Goal: Information Seeking & Learning: Learn about a topic

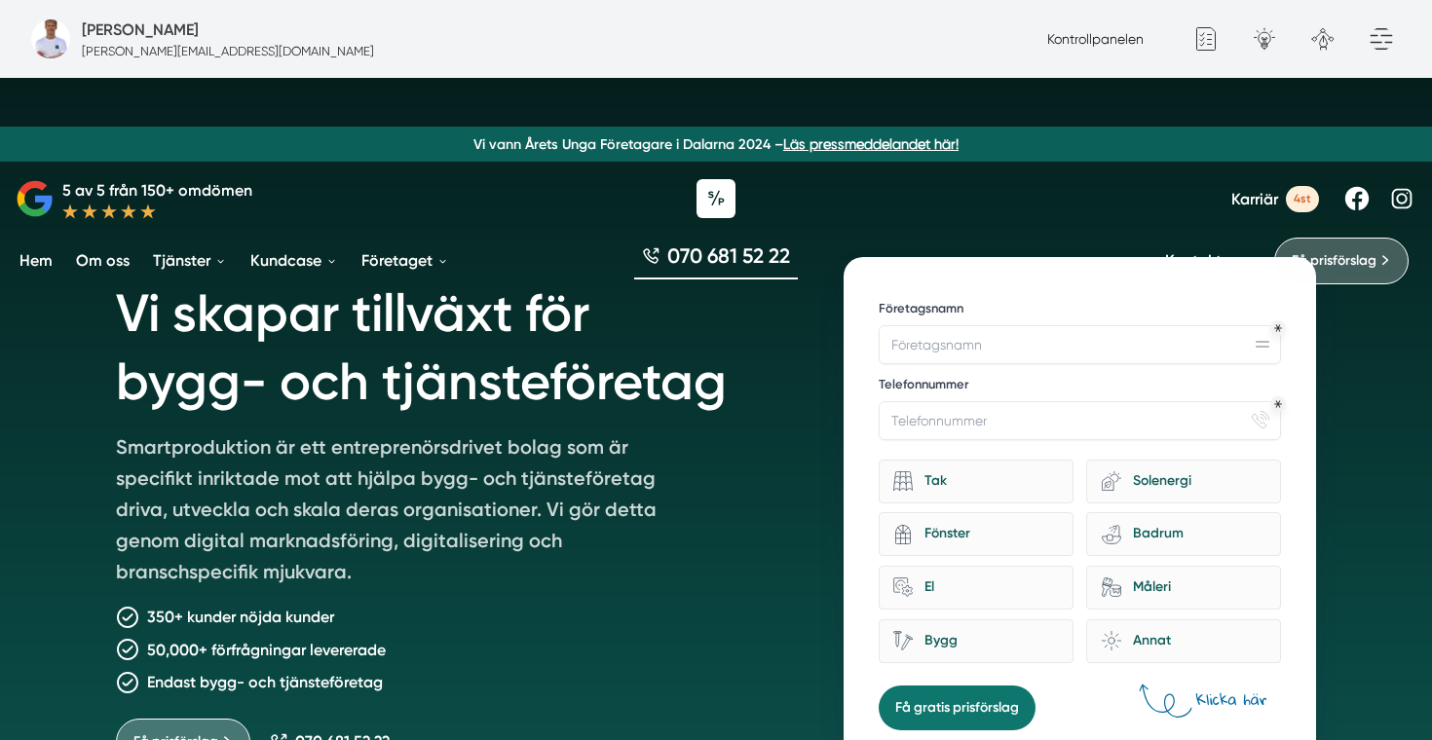
click at [1256, 202] on span "Karriär" at bounding box center [1254, 199] width 47 height 19
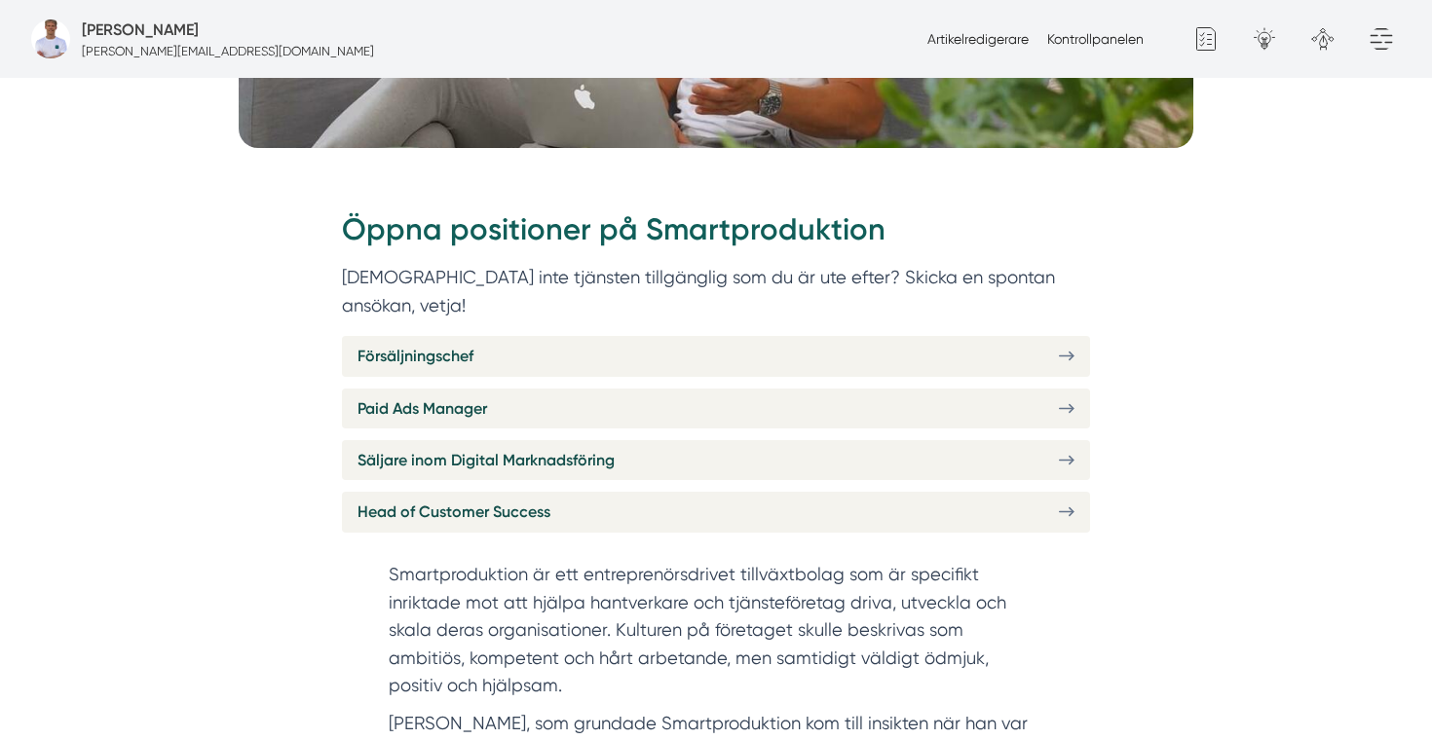
scroll to position [663, 0]
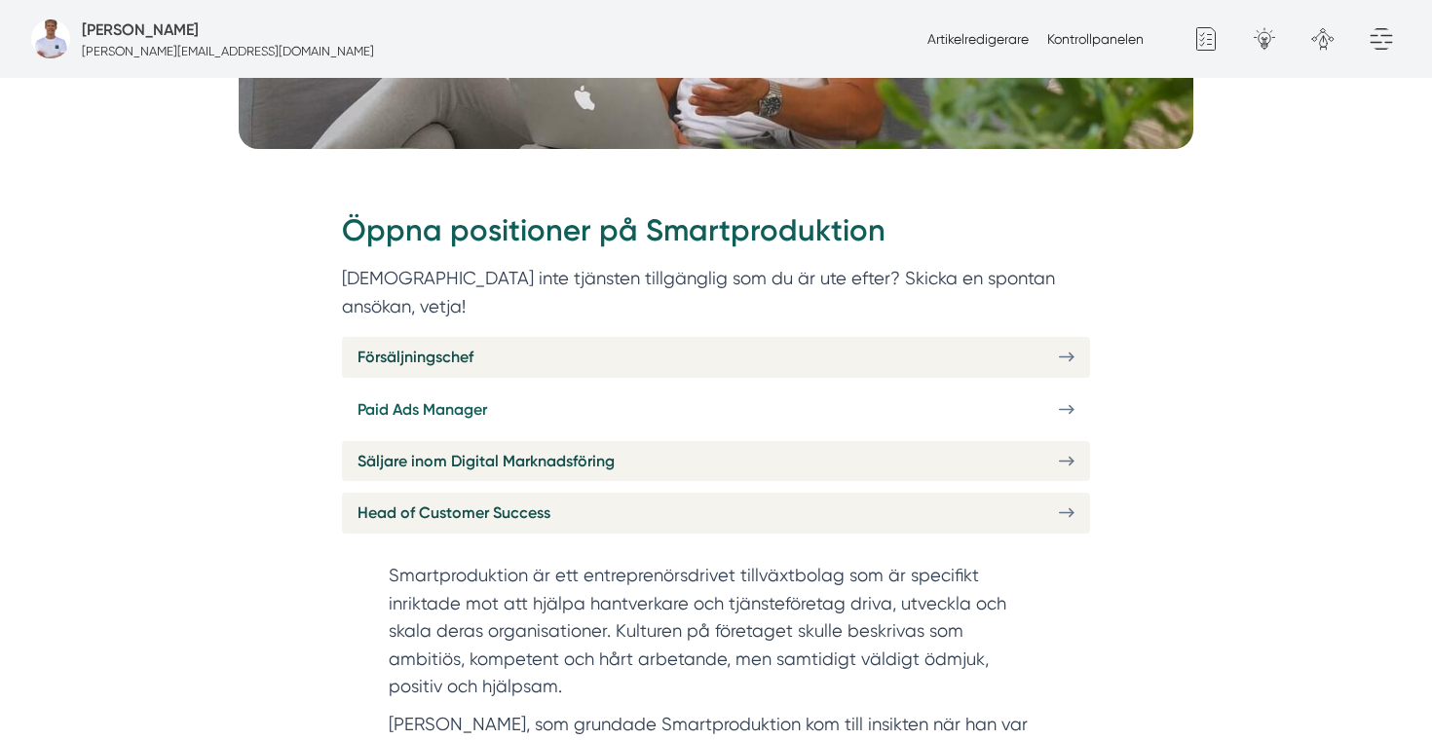
click at [519, 390] on link "Paid Ads Manager" at bounding box center [716, 410] width 748 height 40
